Goal: Find specific fact: Find specific fact

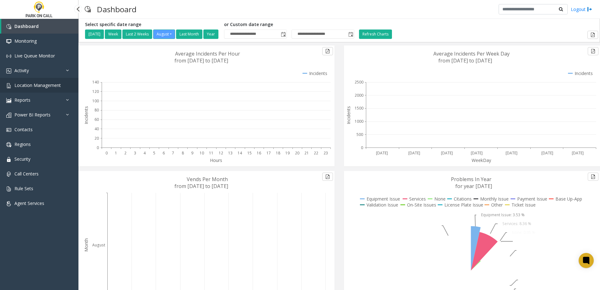
click at [35, 81] on link "Location Management" at bounding box center [39, 85] width 78 height 15
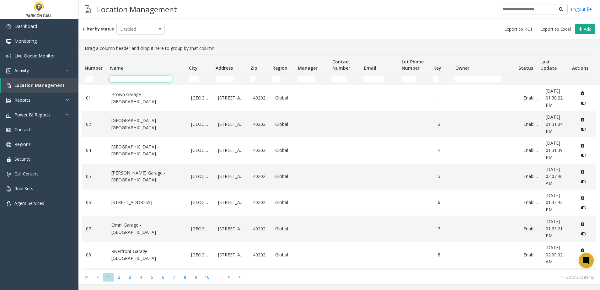
click at [132, 79] on input "Name Filter" at bounding box center [141, 79] width 62 height 6
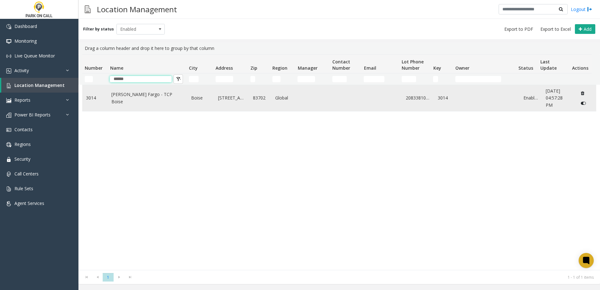
type input "*******"
click at [112, 98] on link "[PERSON_NAME] Fargo - TCP Boise" at bounding box center [147, 98] width 72 height 14
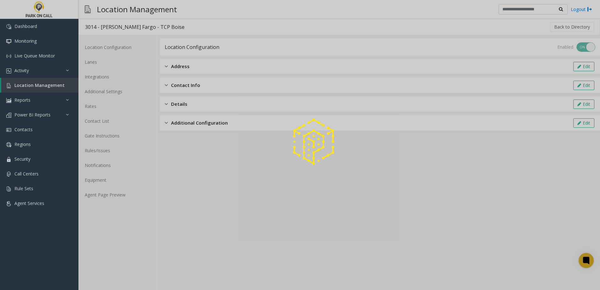
click at [117, 192] on div at bounding box center [300, 145] width 600 height 290
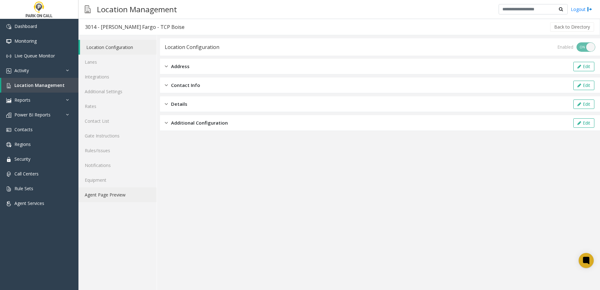
click at [117, 194] on link "Agent Page Preview" at bounding box center [117, 194] width 78 height 15
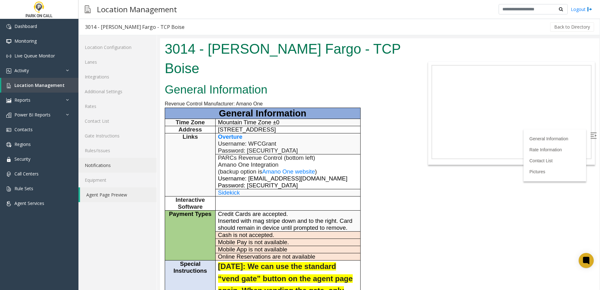
click at [119, 169] on link "Notifications" at bounding box center [117, 165] width 78 height 15
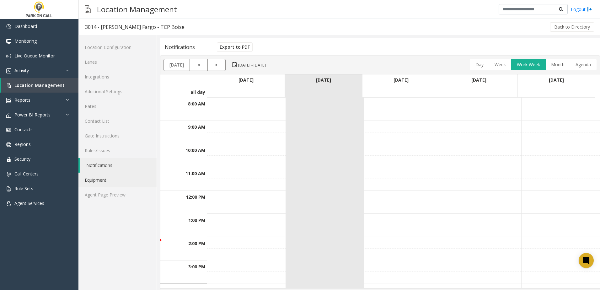
click at [112, 186] on link "Equipment" at bounding box center [117, 180] width 78 height 15
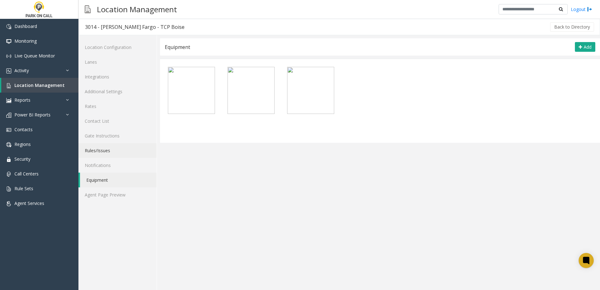
click at [117, 144] on link "Rules/Issues" at bounding box center [117, 150] width 78 height 15
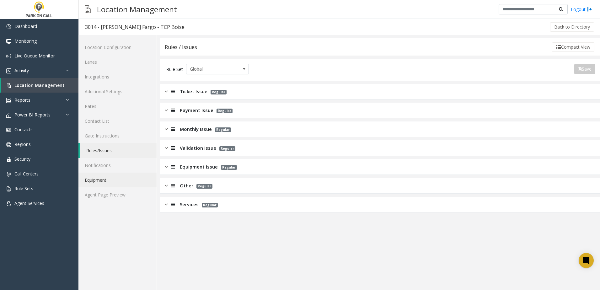
click at [119, 186] on link "Equipment" at bounding box center [117, 180] width 78 height 15
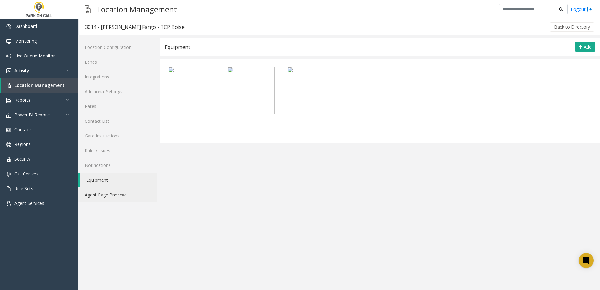
click at [119, 193] on link "Agent Page Preview" at bounding box center [117, 194] width 78 height 15
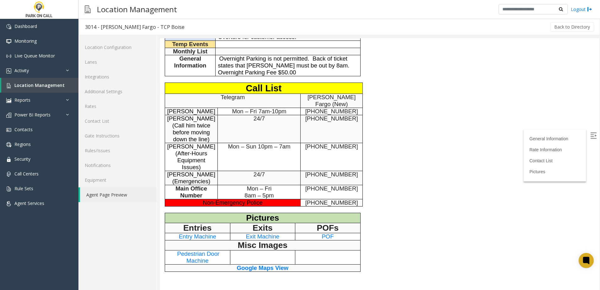
scroll to position [443, 0]
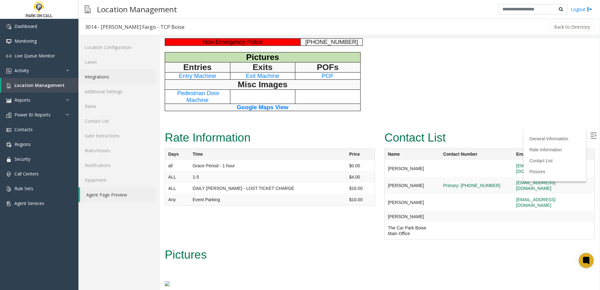
click at [106, 73] on link "Integrations" at bounding box center [117, 76] width 78 height 15
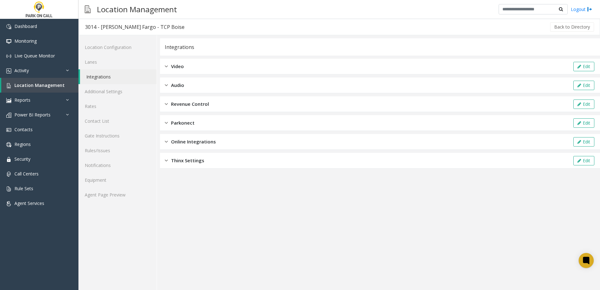
click at [198, 95] on div "Integrations Video Edit Audio Edit Revenue Control Edit Parkonect Edit Online I…" at bounding box center [380, 103] width 440 height 130
click at [199, 101] on span "Revenue Control" at bounding box center [190, 103] width 38 height 7
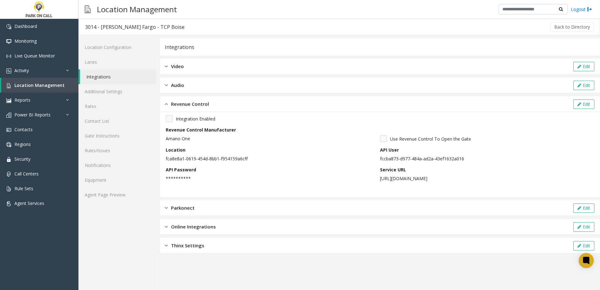
click at [396, 175] on div "Service URL [URL][DOMAIN_NAME]" at bounding box center [487, 173] width 214 height 15
click at [397, 178] on p "[URL][DOMAIN_NAME]" at bounding box center [485, 178] width 211 height 7
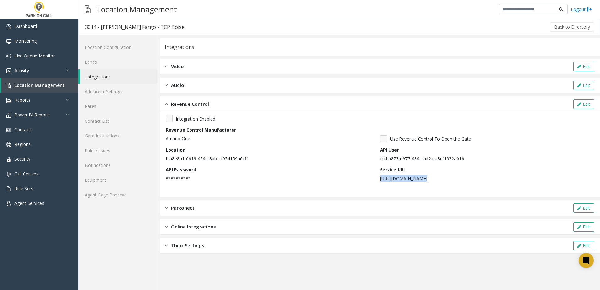
copy p "[URL][DOMAIN_NAME]"
